Goal: Task Accomplishment & Management: Complete application form

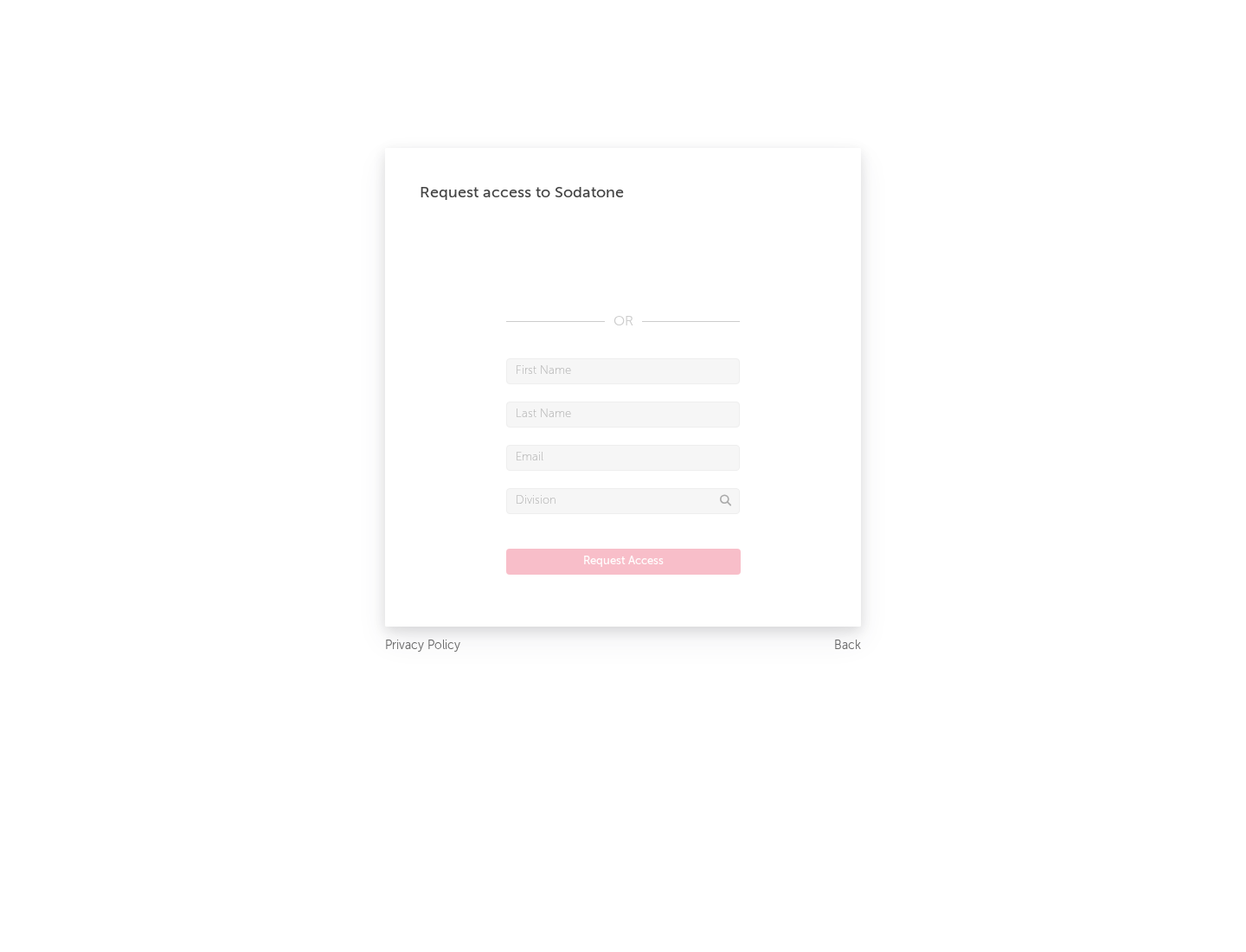
click at [623, 371] on input "text" at bounding box center [623, 371] width 233 height 26
type input "[PERSON_NAME]"
click at [623, 414] on input "text" at bounding box center [623, 415] width 233 height 26
type input "[PERSON_NAME]"
click at [623, 457] on input "text" at bounding box center [623, 458] width 233 height 26
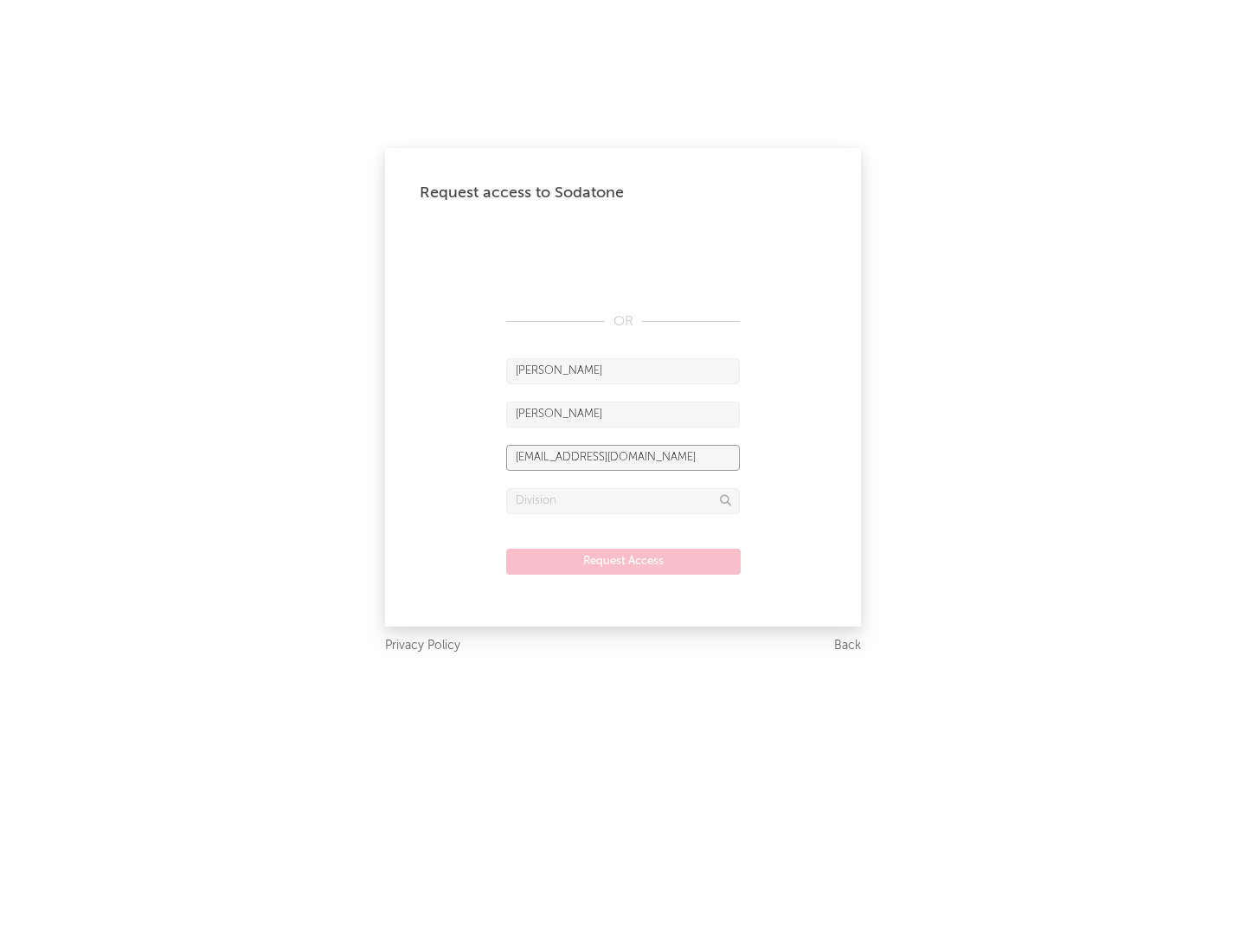
type input "[EMAIL_ADDRESS][DOMAIN_NAME]"
click at [623, 500] on input "text" at bounding box center [623, 501] width 233 height 26
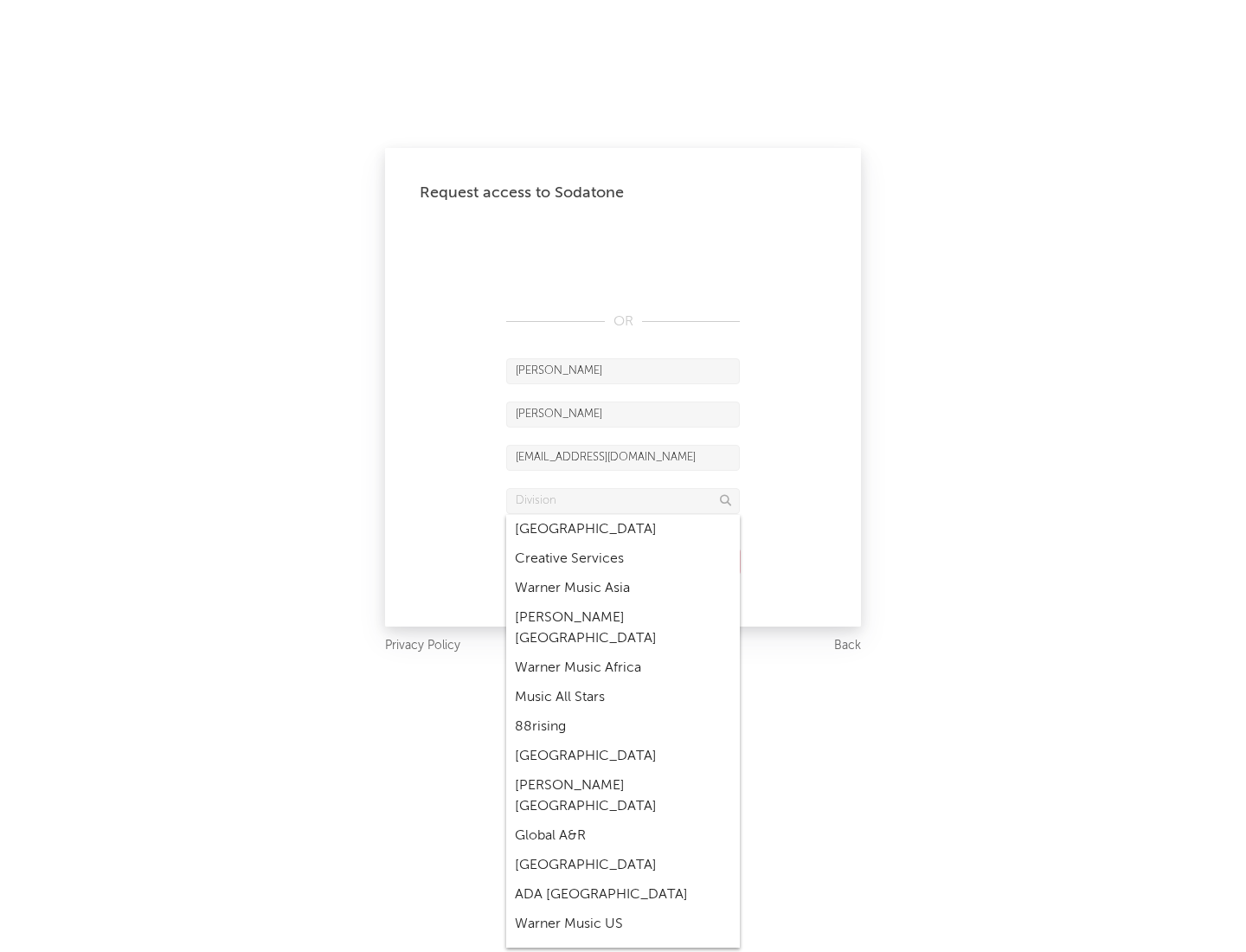
click at [623, 683] on div "Music All Stars" at bounding box center [623, 698] width 233 height 29
type input "Music All Stars"
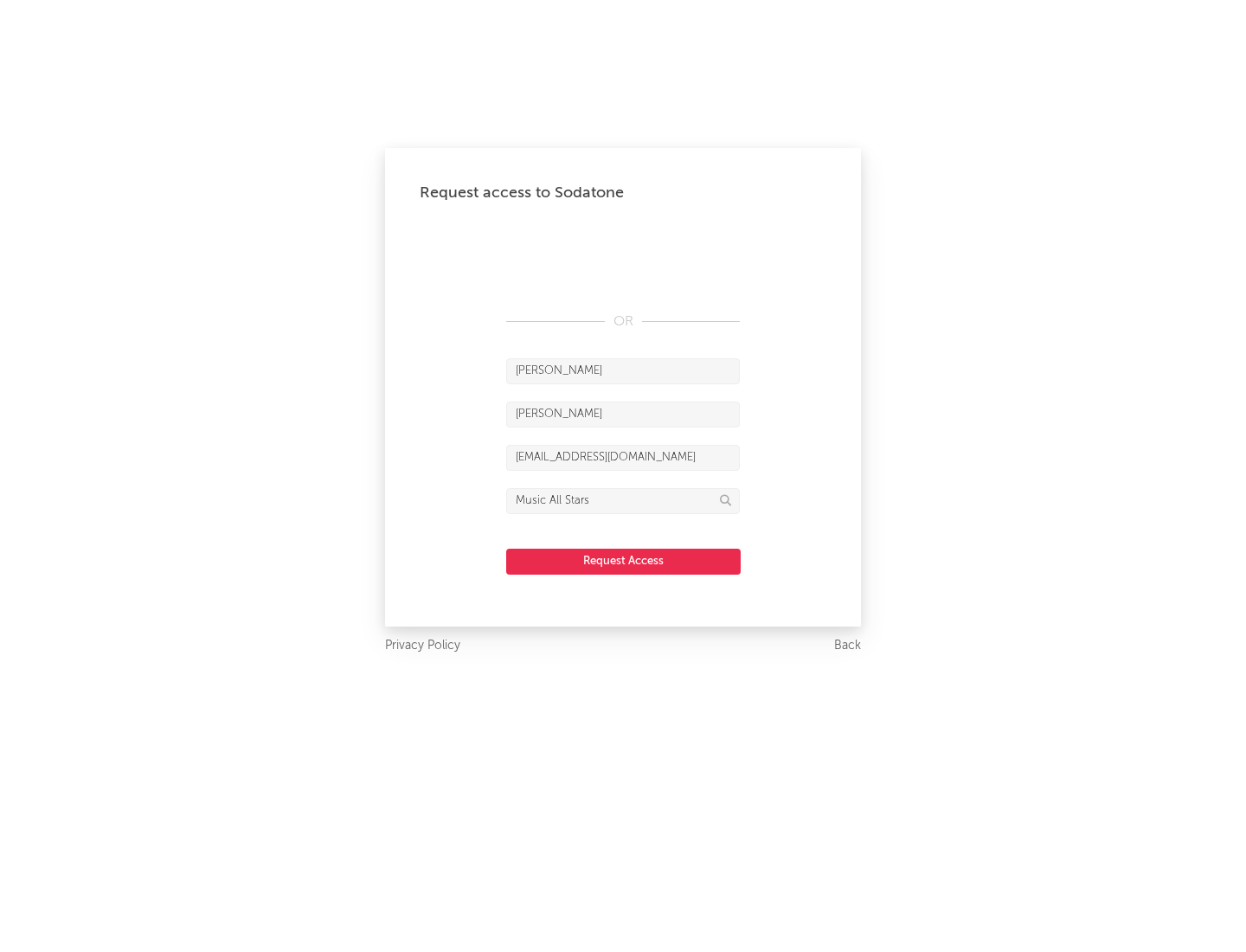
click at [623, 560] on button "Request Access" at bounding box center [623, 561] width 234 height 26
